Goal: Transaction & Acquisition: Download file/media

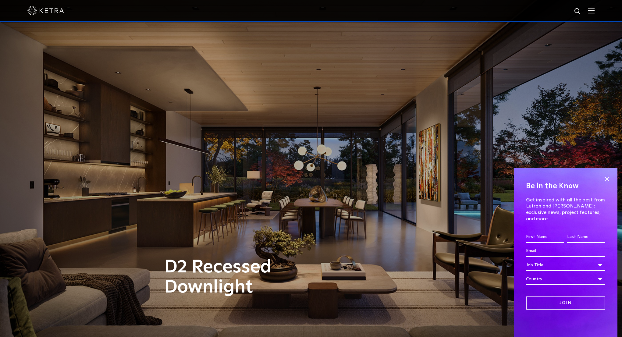
click at [594, 12] on img at bounding box center [590, 11] width 7 height 6
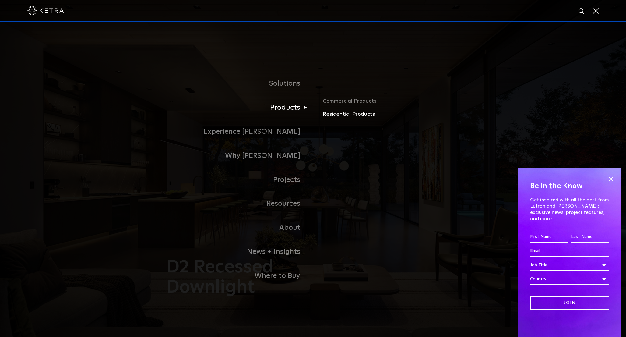
click at [345, 111] on link "Residential Products" at bounding box center [394, 114] width 143 height 9
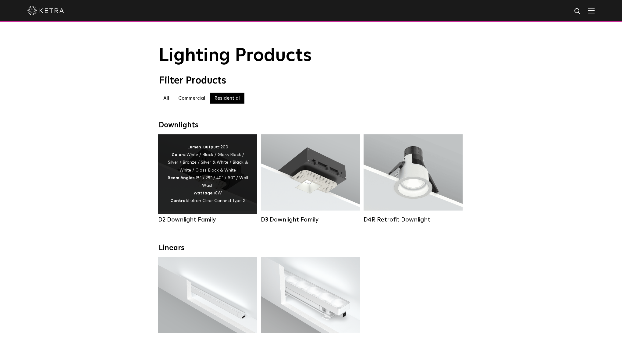
click at [199, 196] on div "Lumen Output: 1200 Colors: White / Black / Gloss Black / Silver / Bronze / Silv…" at bounding box center [207, 174] width 81 height 62
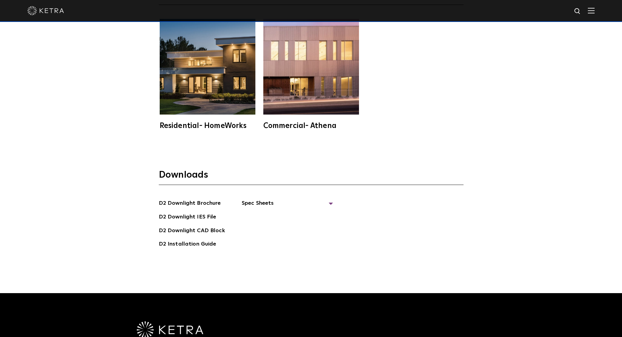
scroll to position [1804, 0]
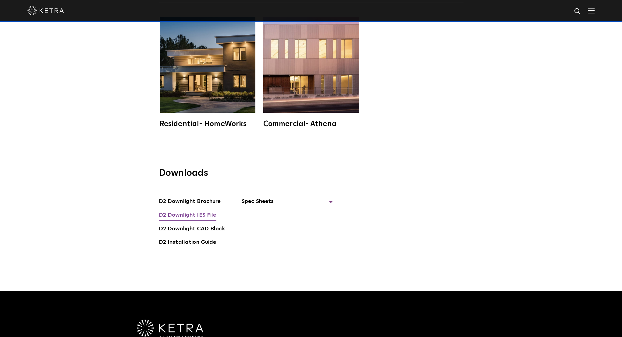
click at [179, 211] on link "D2 Downlight IES File" at bounding box center [188, 216] width 58 height 10
